Goal: Browse casually: Explore the website without a specific task or goal

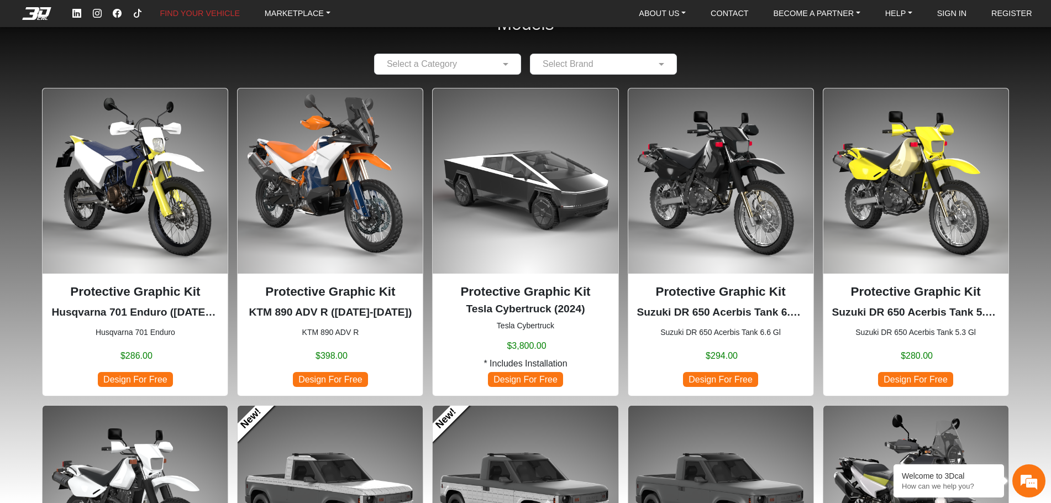
scroll to position [55, 0]
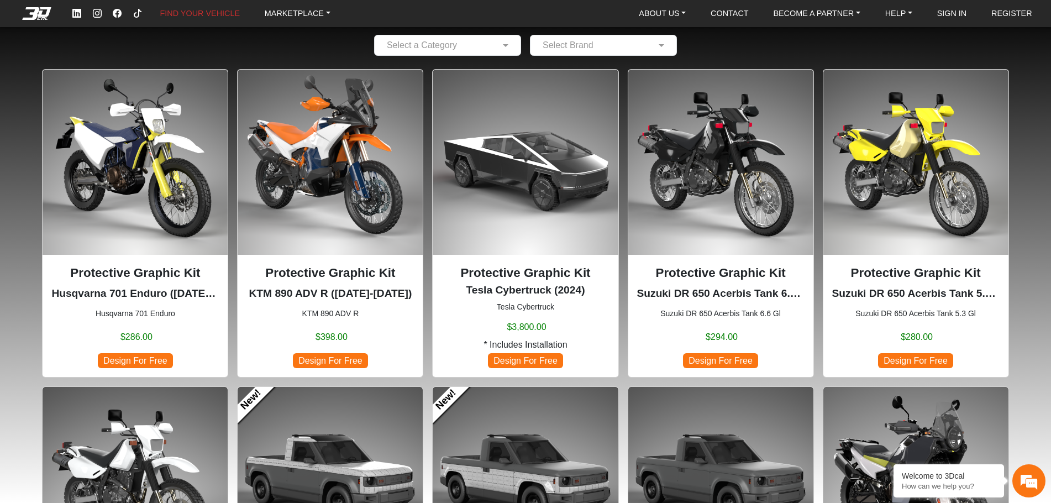
click at [347, 177] on img at bounding box center [330, 162] width 185 height 185
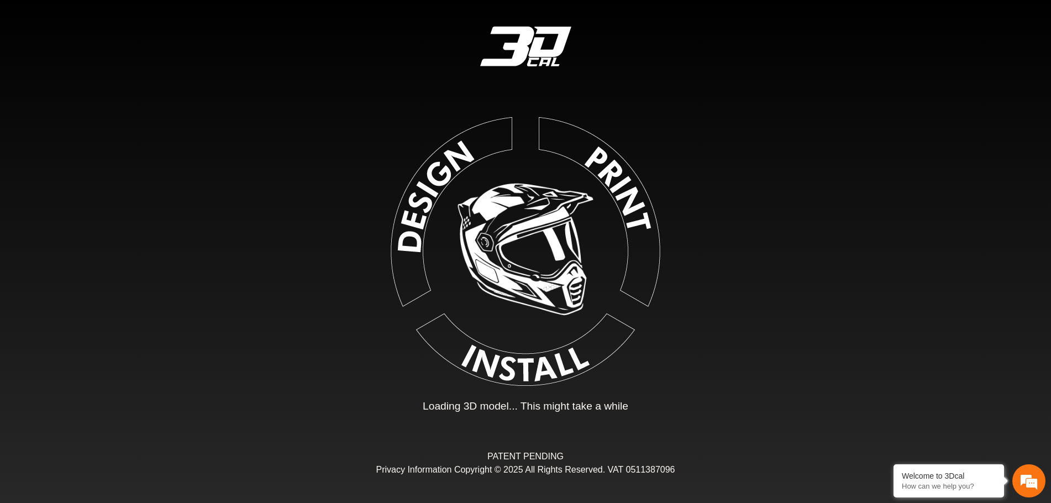
type input "*"
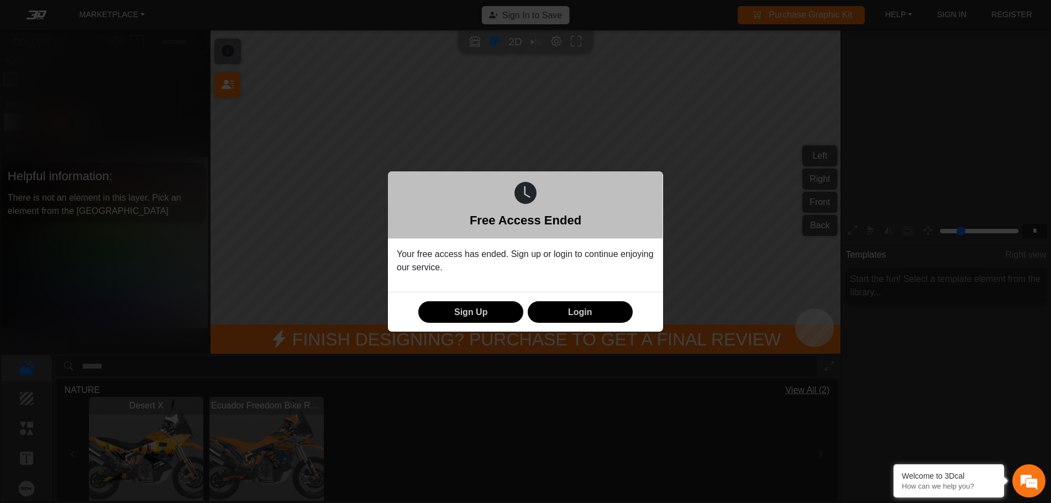
scroll to position [182, 171]
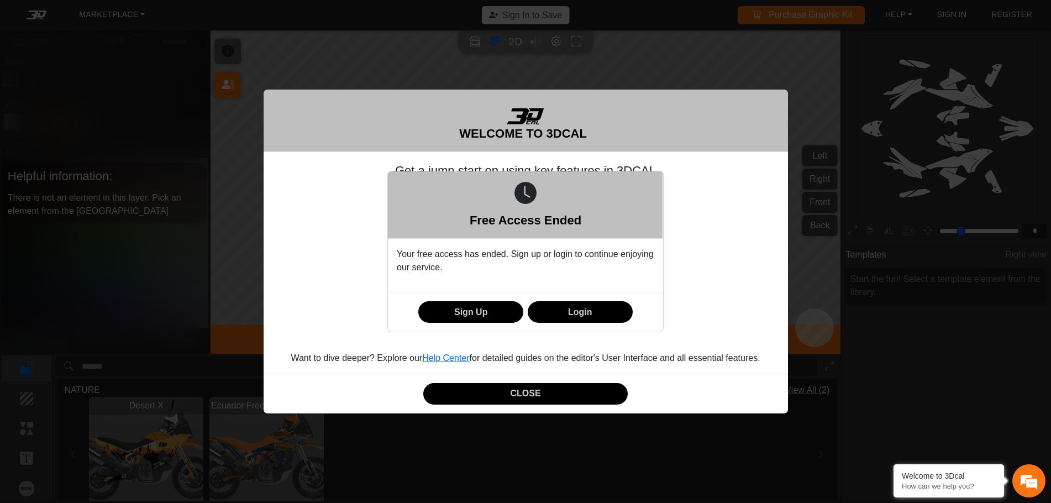
click at [499, 398] on div "Free Access Ended Your free access has ended. Sign up or login to continue enjo…" at bounding box center [525, 251] width 1051 height 503
click at [495, 388] on div "Free Access Ended Your free access has ended. Sign up or login to continue enjo…" at bounding box center [525, 251] width 1051 height 503
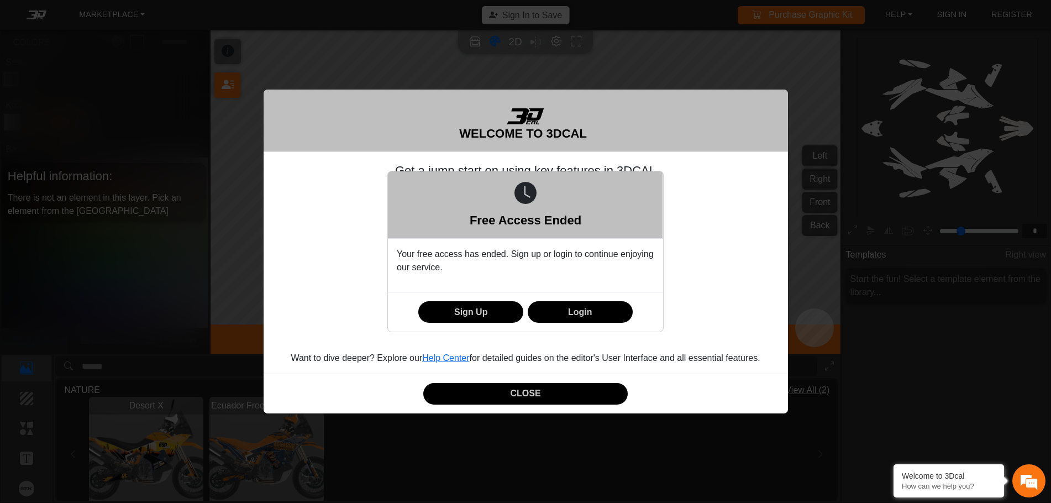
click at [494, 386] on div "Free Access Ended Your free access has ended. Sign up or login to continue enjo…" at bounding box center [525, 251] width 1051 height 503
click at [482, 378] on div "Free Access Ended Your free access has ended. Sign up or login to continue enjo…" at bounding box center [525, 251] width 1051 height 503
click at [539, 393] on div "Free Access Ended Your free access has ended. Sign up or login to continue enjo…" at bounding box center [525, 251] width 1051 height 503
